Goal: Task Accomplishment & Management: Use online tool/utility

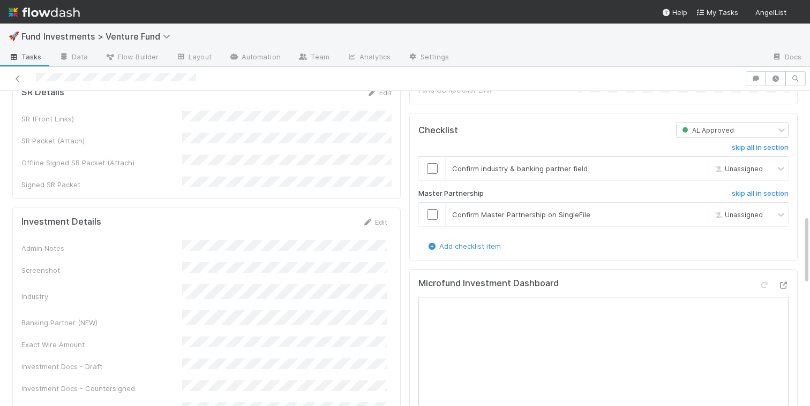
scroll to position [602, 0]
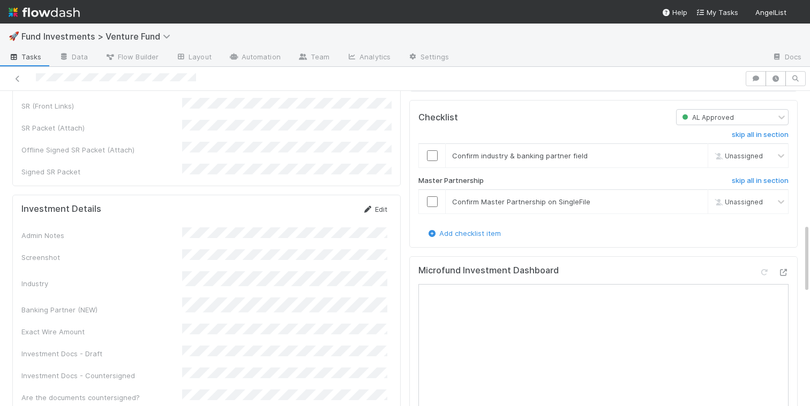
click at [375, 205] on link "Edit" at bounding box center [374, 209] width 25 height 9
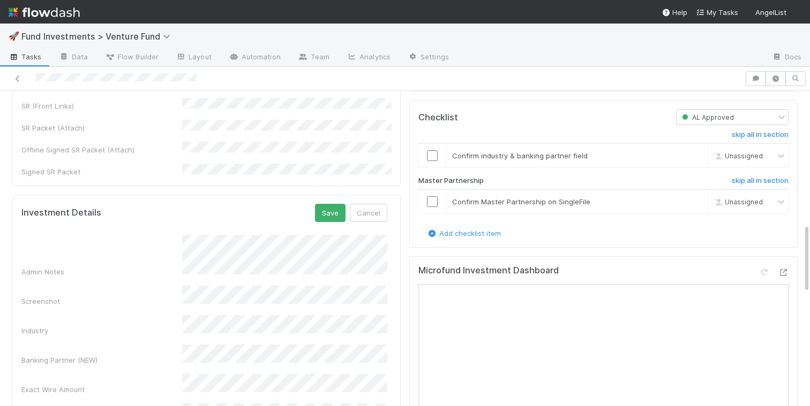
scroll to position [1, 0]
click at [123, 262] on div "Admin Notes Screenshot Industry Banking Partner (NEW) Exact Wire Amount Investm…" at bounding box center [204, 403] width 366 height 337
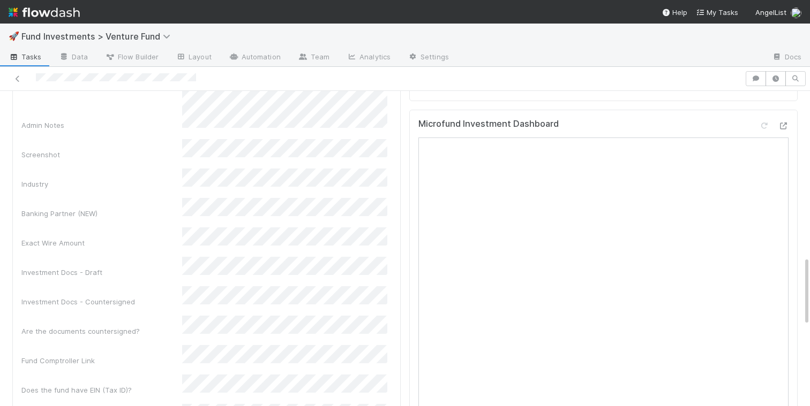
scroll to position [750, 0]
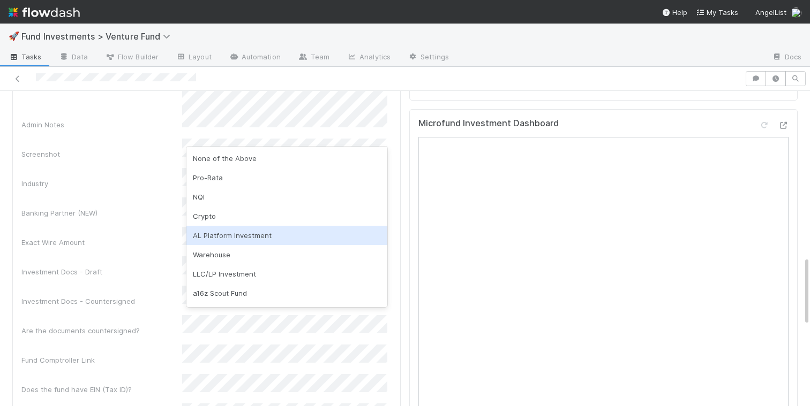
click at [240, 241] on div "AL Platform Investment" at bounding box center [286, 235] width 201 height 19
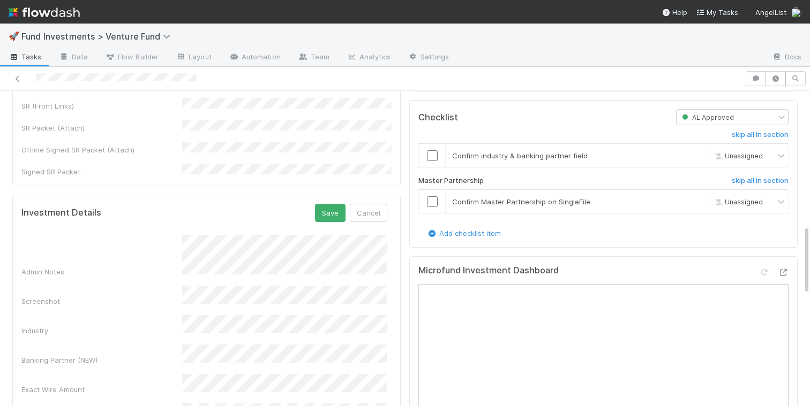
scroll to position [583, 0]
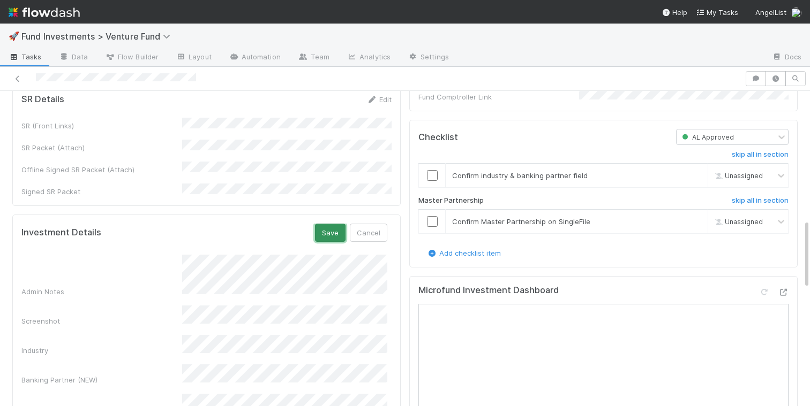
click at [333, 224] on button "Save" at bounding box center [330, 233] width 31 height 18
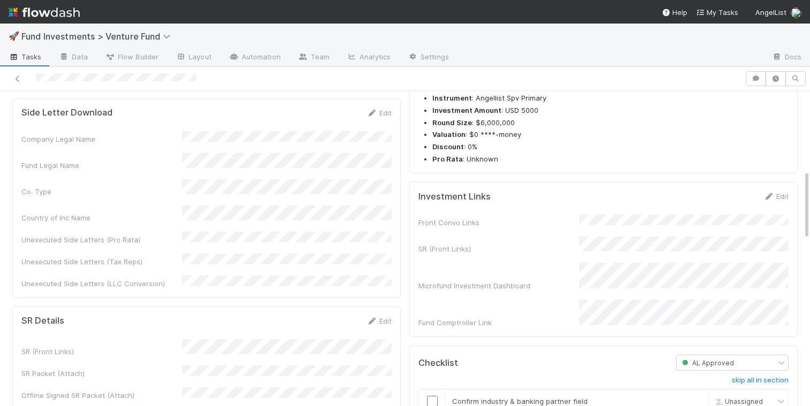
scroll to position [360, 0]
click at [782, 192] on div "Edit" at bounding box center [775, 197] width 25 height 11
click at [782, 195] on link "Edit" at bounding box center [775, 197] width 25 height 9
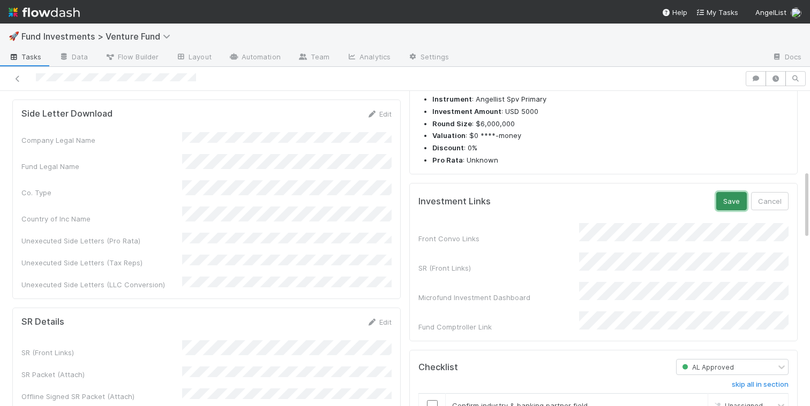
click at [729, 196] on button "Save" at bounding box center [731, 201] width 31 height 18
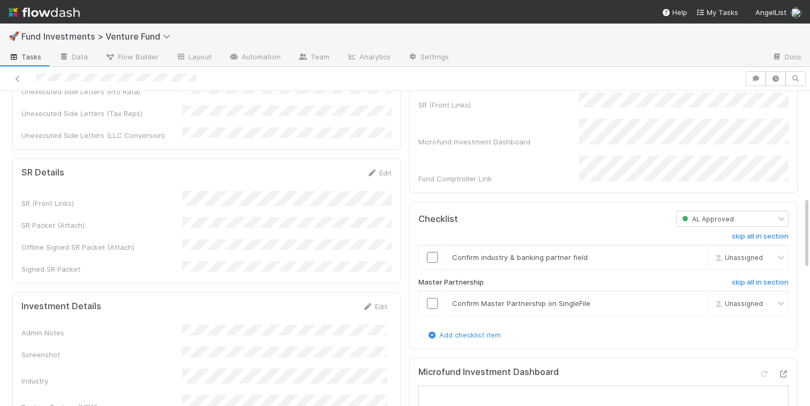
scroll to position [464, 0]
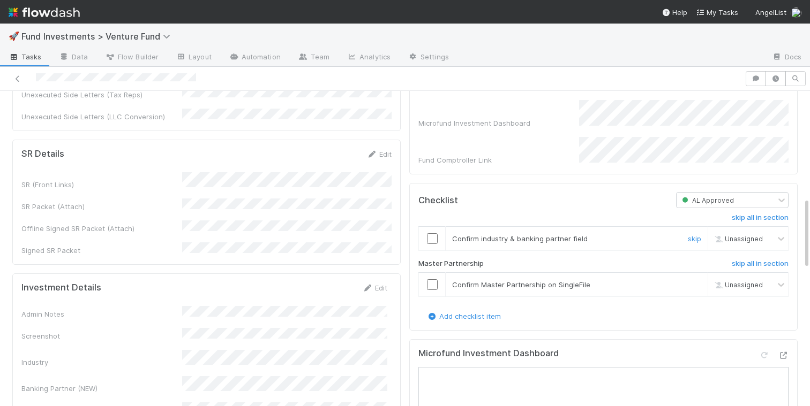
click at [433, 233] on input "checkbox" at bounding box center [432, 238] width 11 height 11
click at [432, 280] on input "checkbox" at bounding box center [432, 285] width 11 height 11
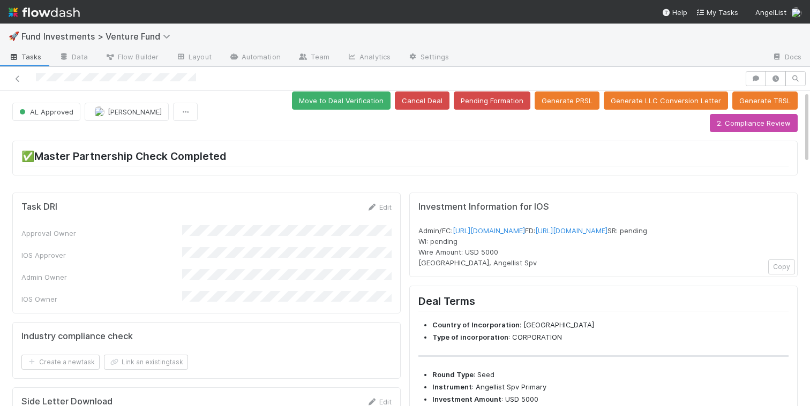
scroll to position [0, 0]
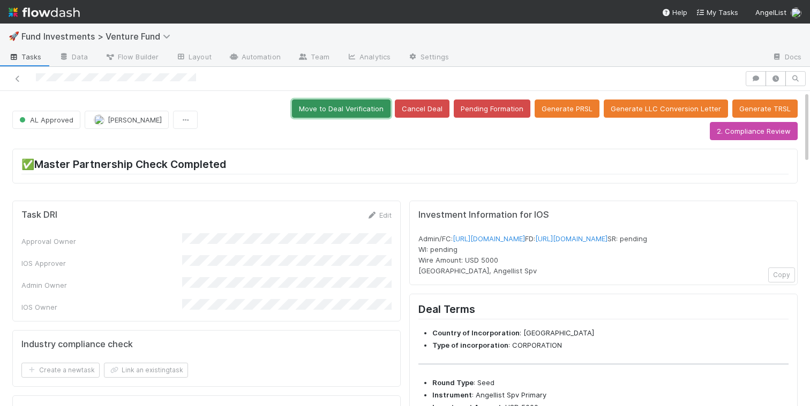
click at [292, 105] on button "Move to Deal Verification" at bounding box center [341, 109] width 99 height 18
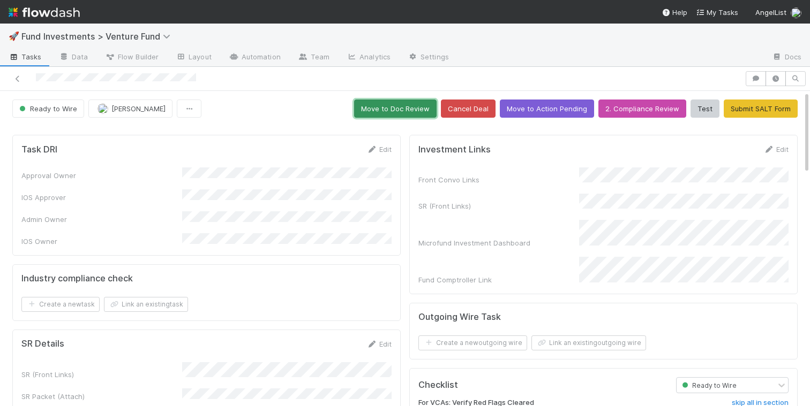
click at [378, 107] on button "Move to Doc Review" at bounding box center [395, 109] width 82 height 18
